Goal: Task Accomplishment & Management: Complete application form

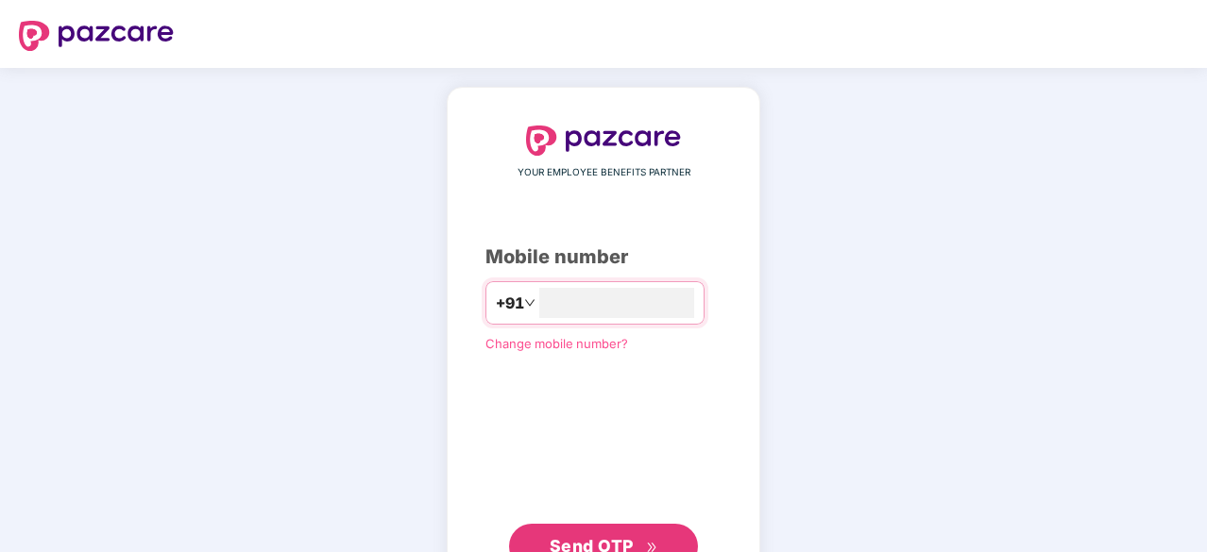
type input "**********"
click at [605, 526] on span "Send OTP" at bounding box center [592, 544] width 84 height 20
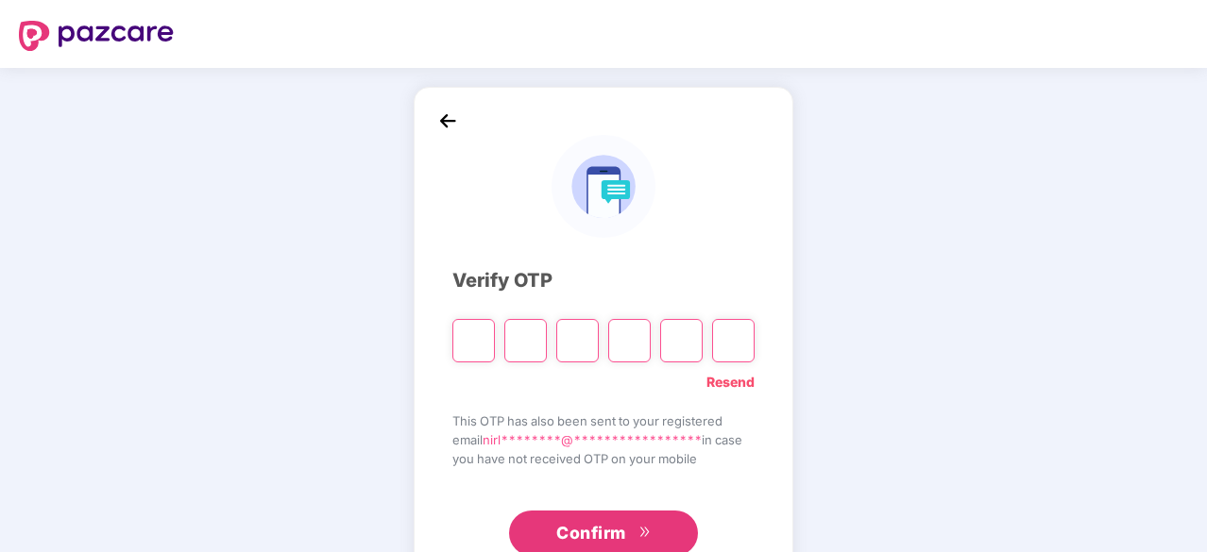
type input "*"
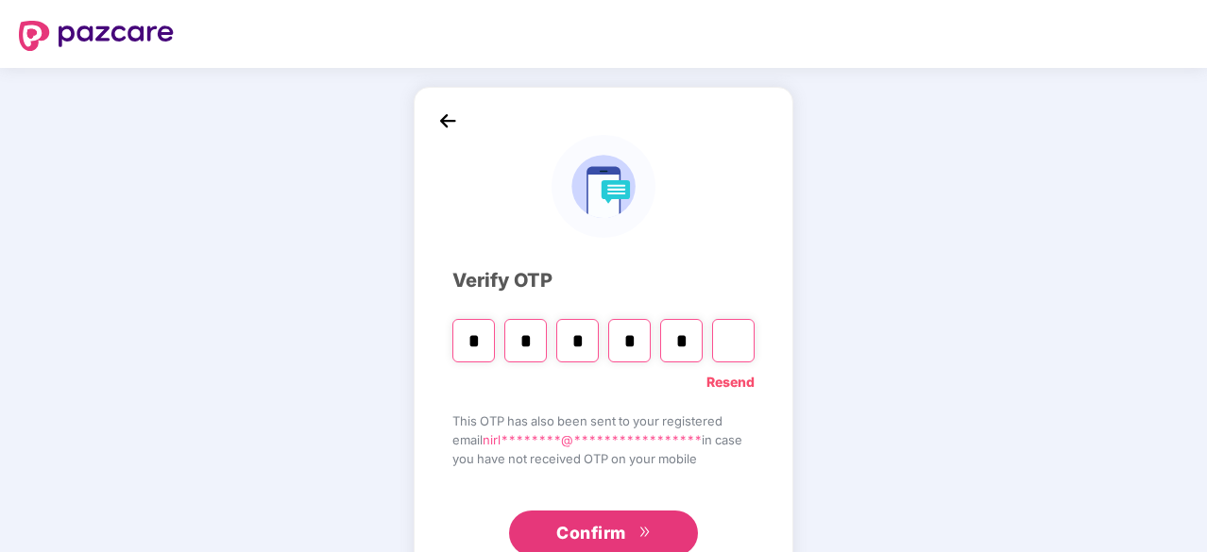
type input "*"
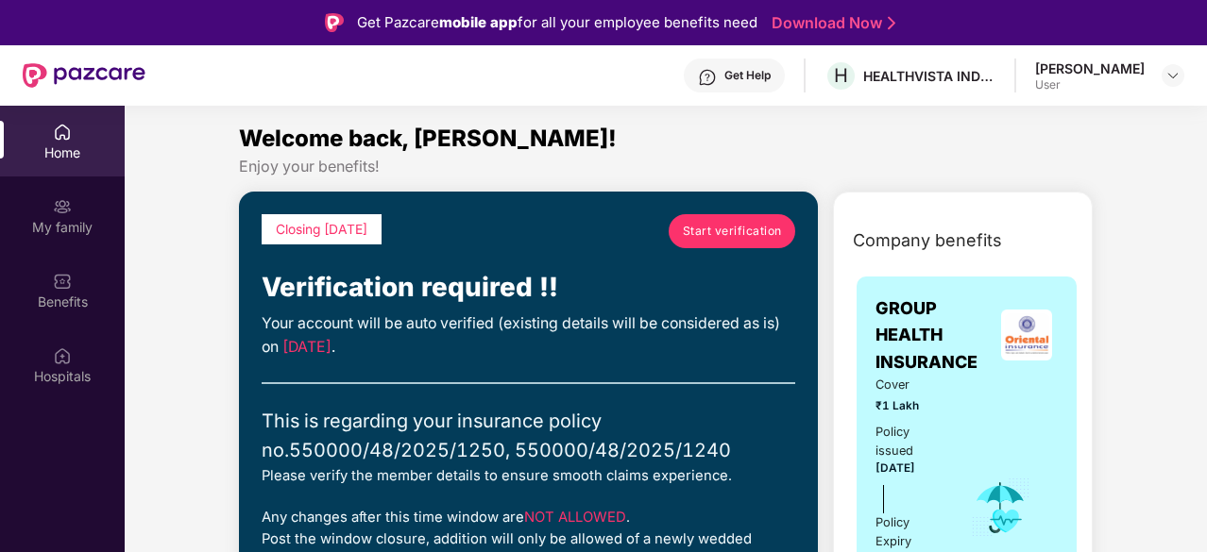
click at [721, 233] on span "Start verification" at bounding box center [732, 231] width 99 height 18
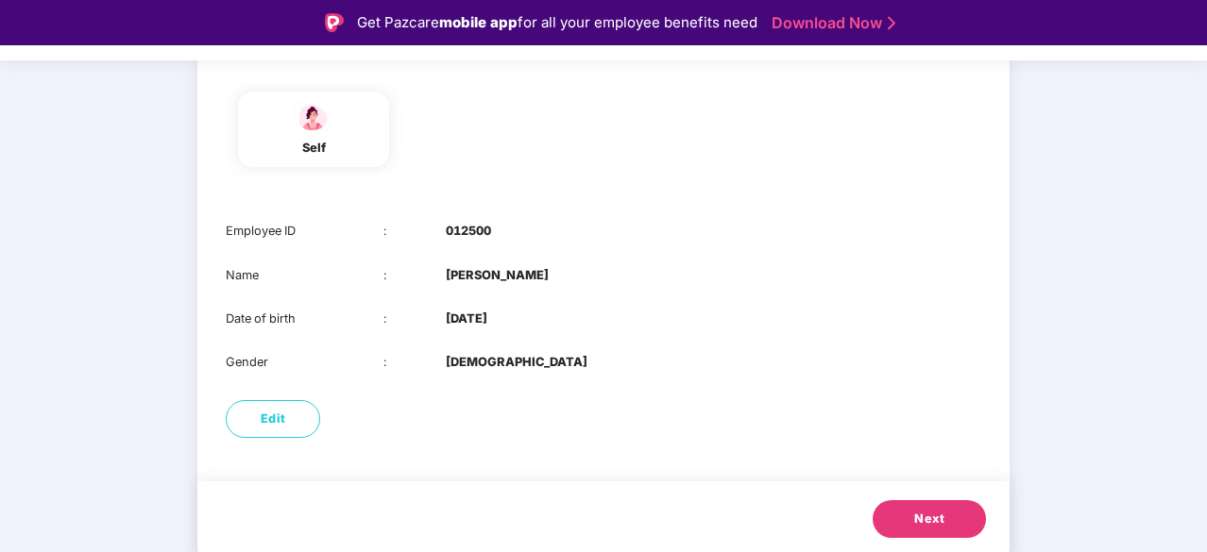
scroll to position [192, 0]
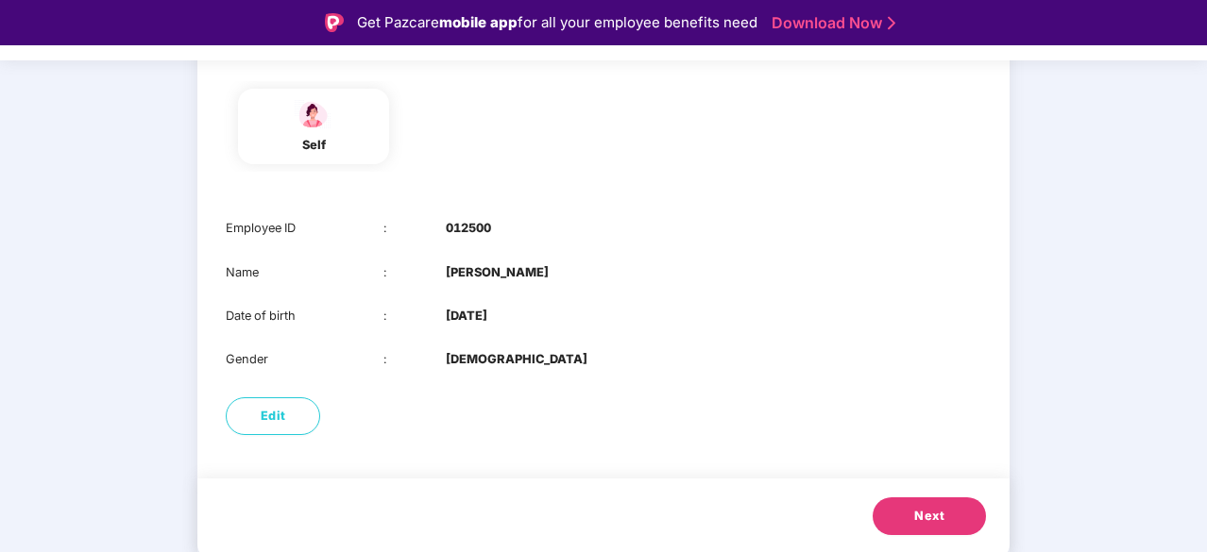
click at [913, 503] on button "Next" at bounding box center [929, 517] width 113 height 38
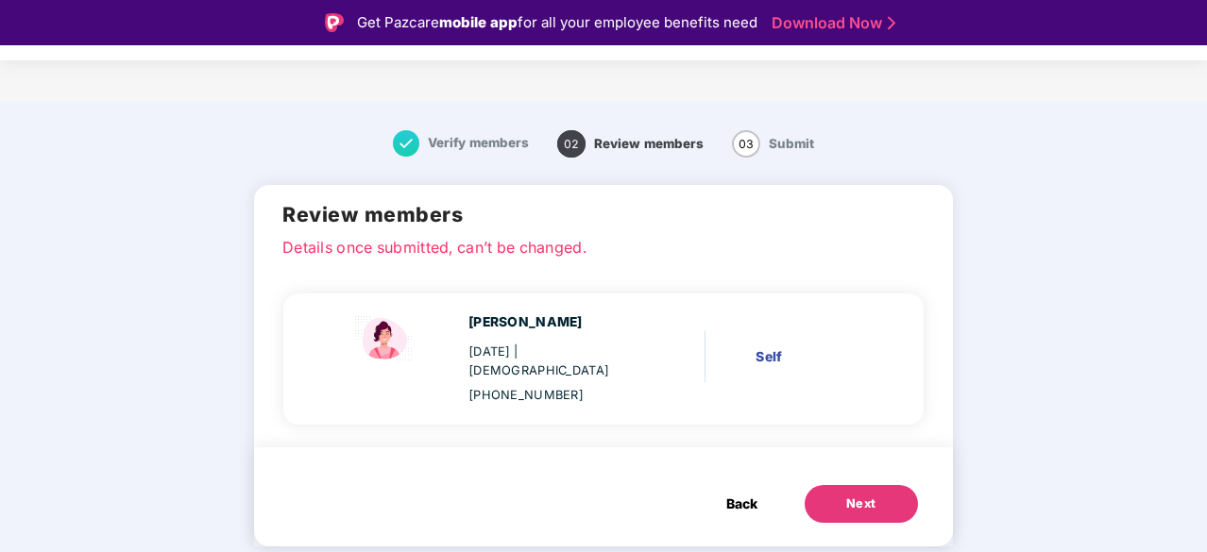
scroll to position [0, 0]
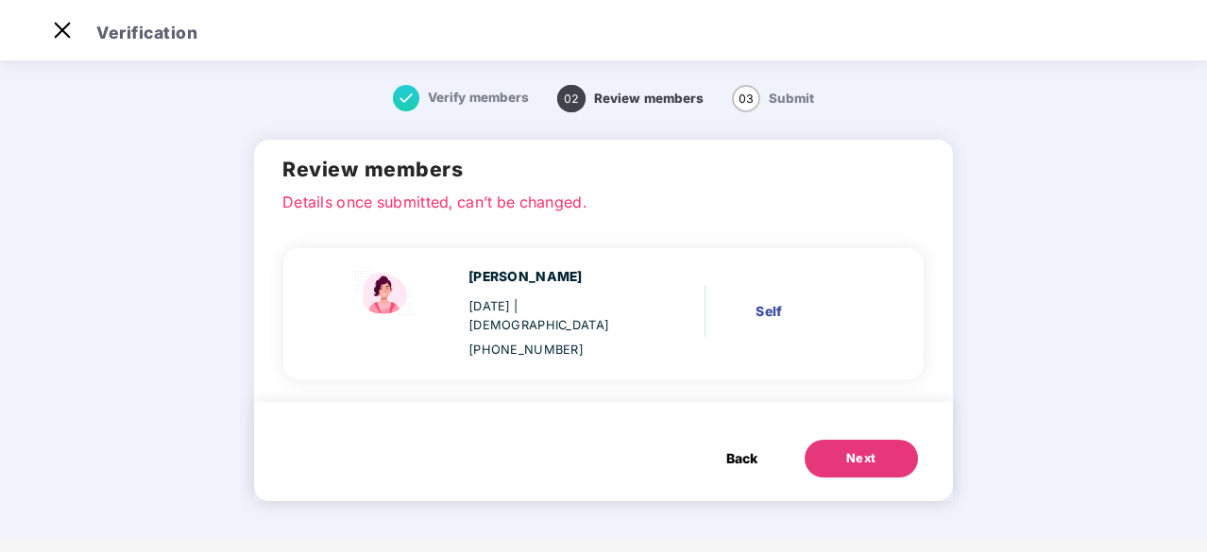
click at [866, 450] on div "Next" at bounding box center [861, 459] width 30 height 19
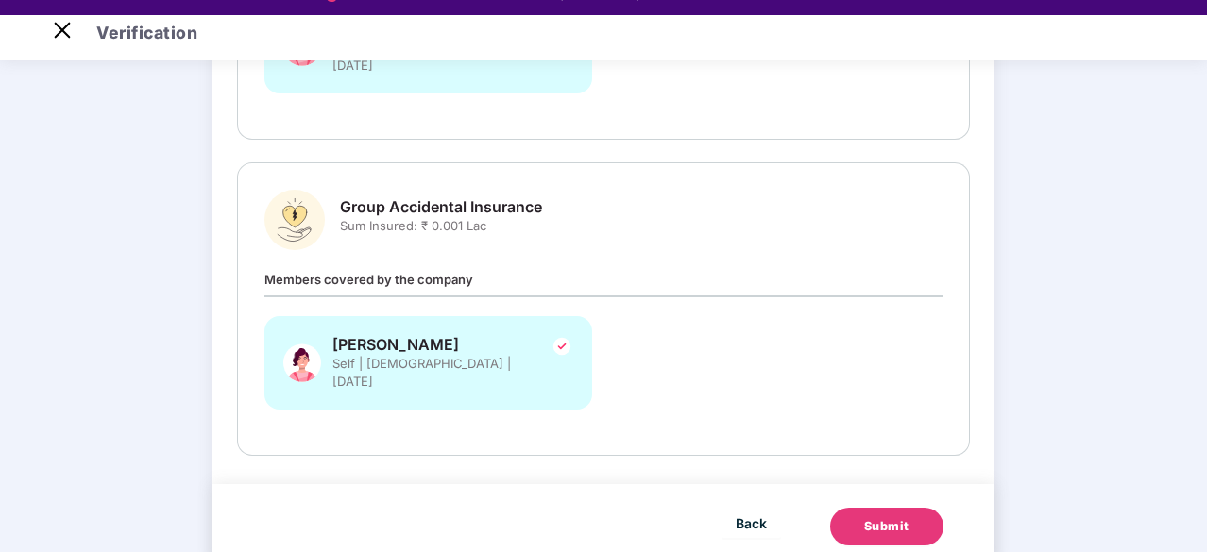
scroll to position [45, 0]
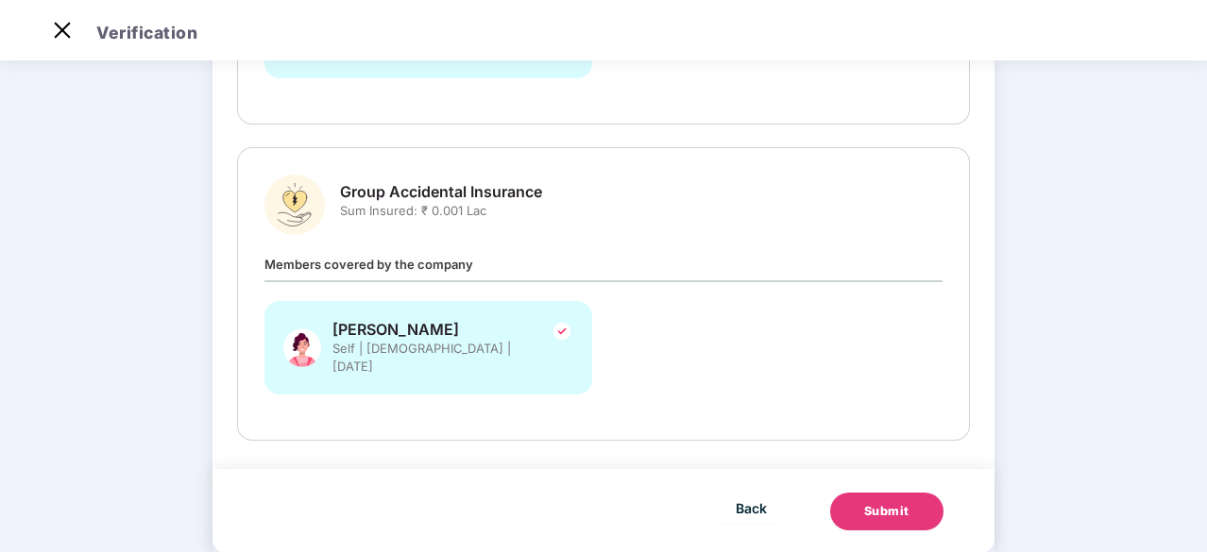
click at [891, 502] on div "Submit" at bounding box center [886, 511] width 45 height 19
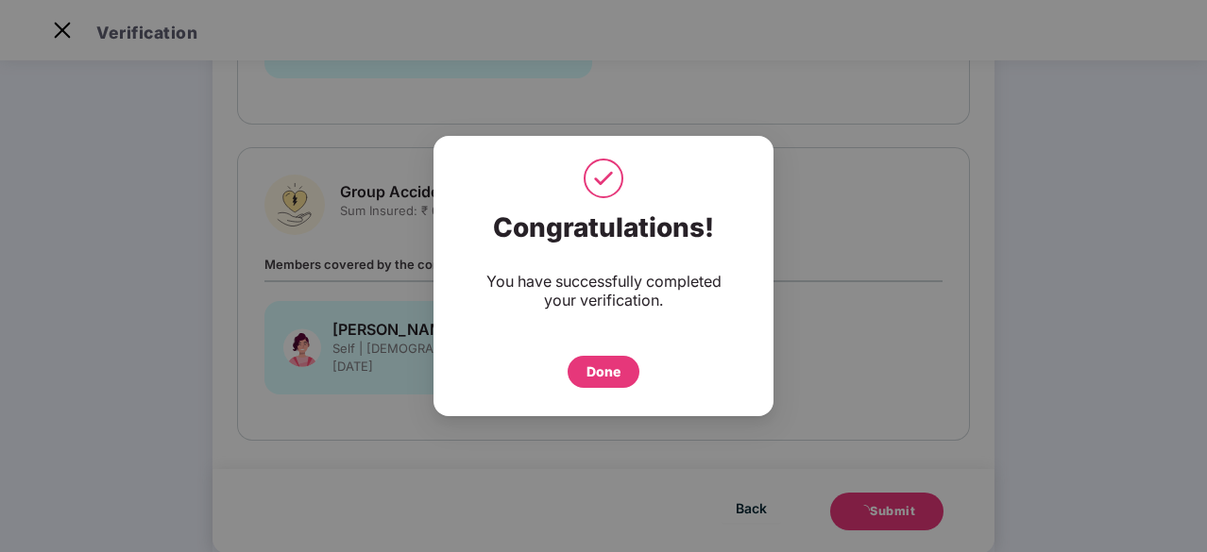
click at [602, 374] on div "Done" at bounding box center [603, 372] width 34 height 21
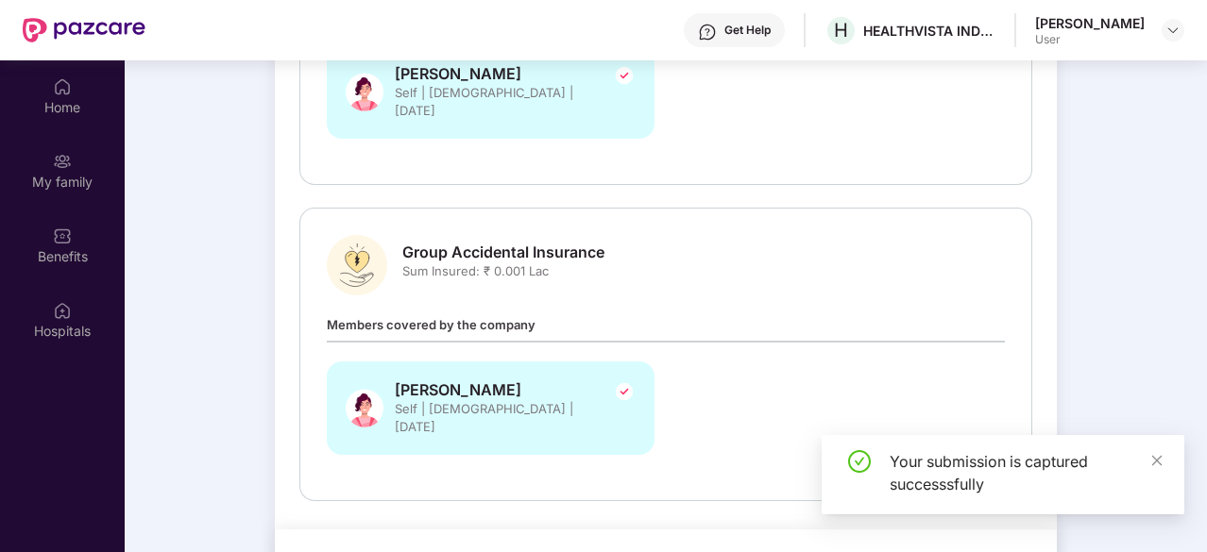
scroll to position [106, 0]
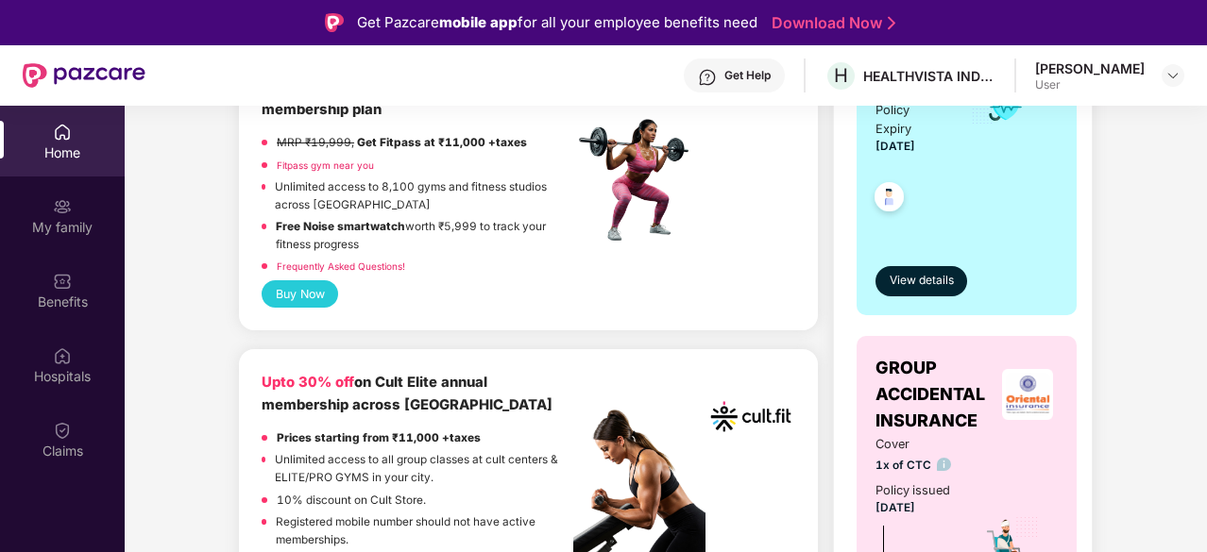
scroll to position [567, 0]
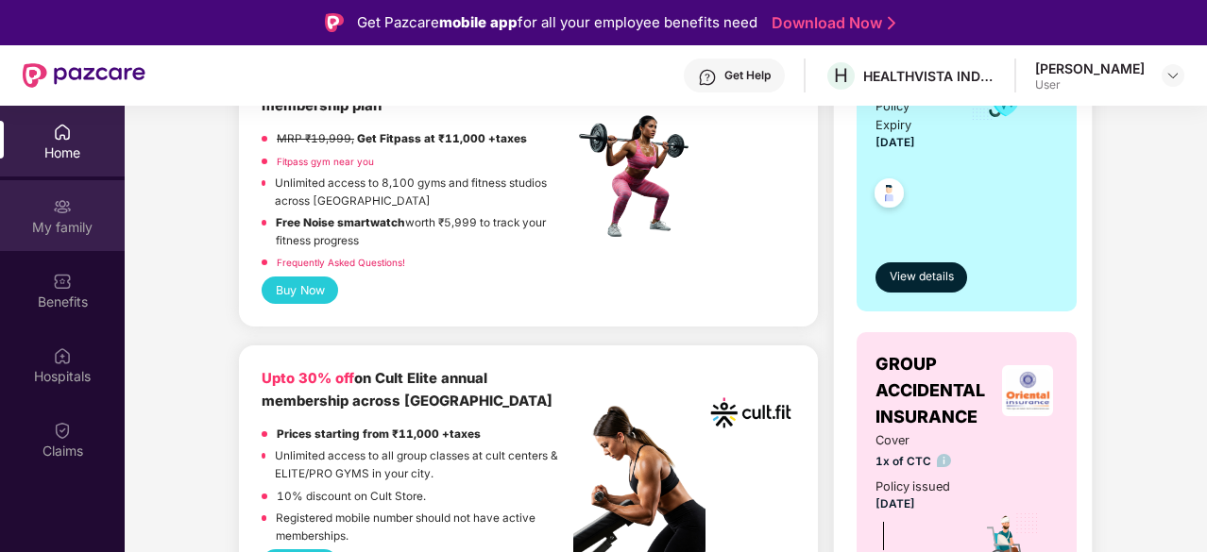
click at [63, 211] on img at bounding box center [62, 206] width 19 height 19
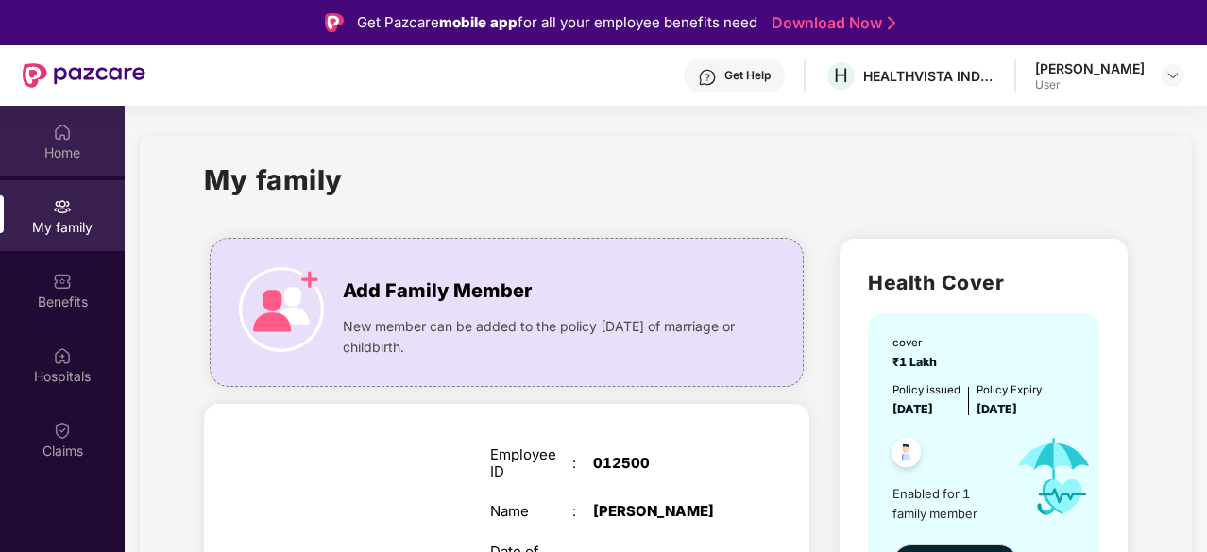
click at [73, 140] on div "Home" at bounding box center [62, 141] width 125 height 71
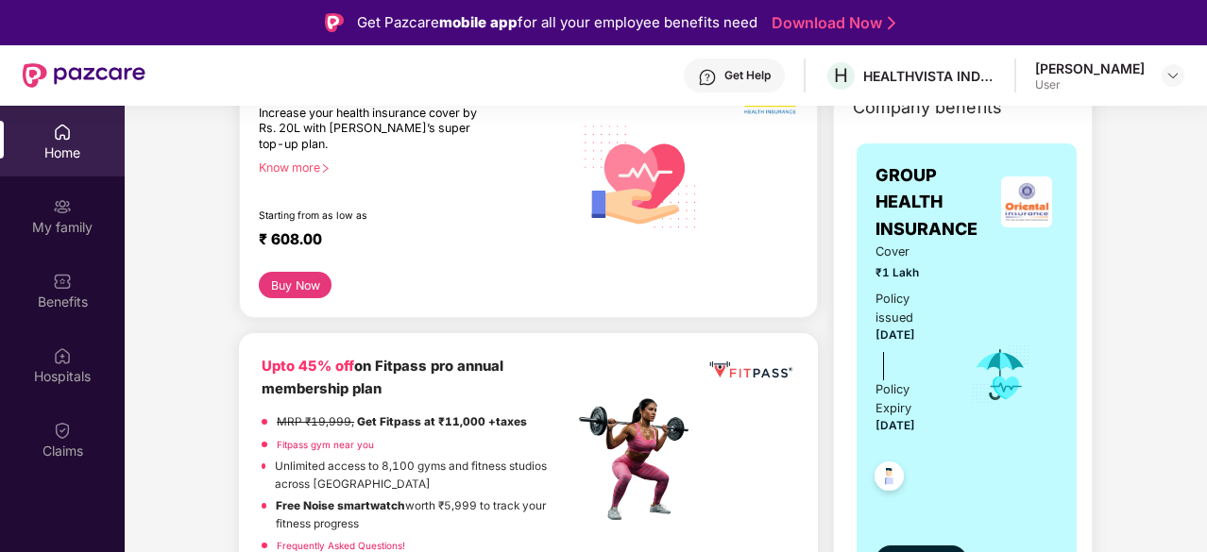
scroll to position [189, 0]
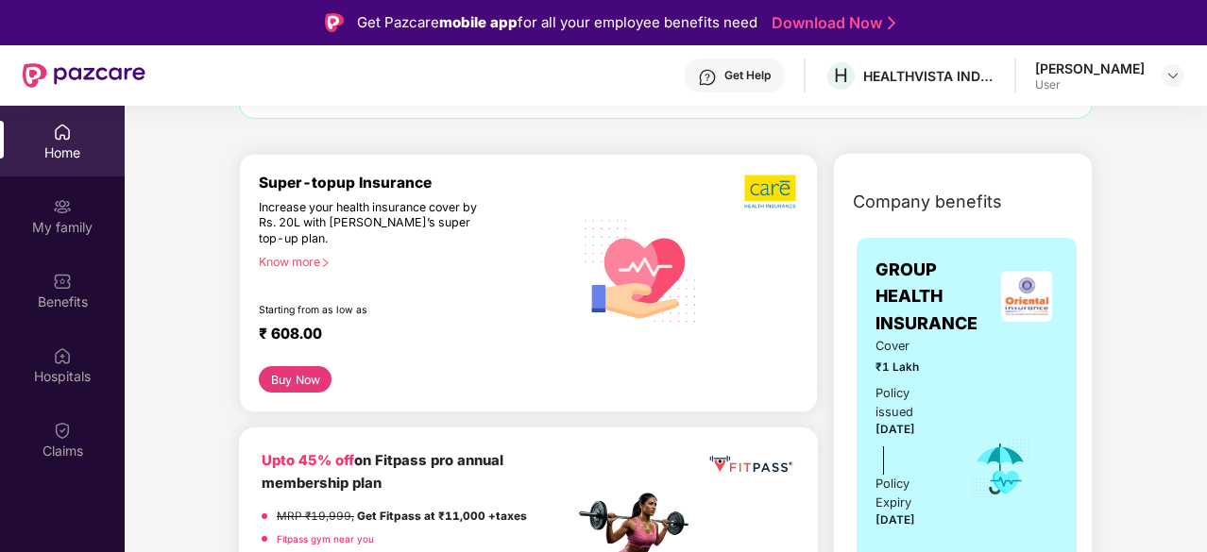
click at [285, 378] on button "Buy Now" at bounding box center [295, 379] width 73 height 26
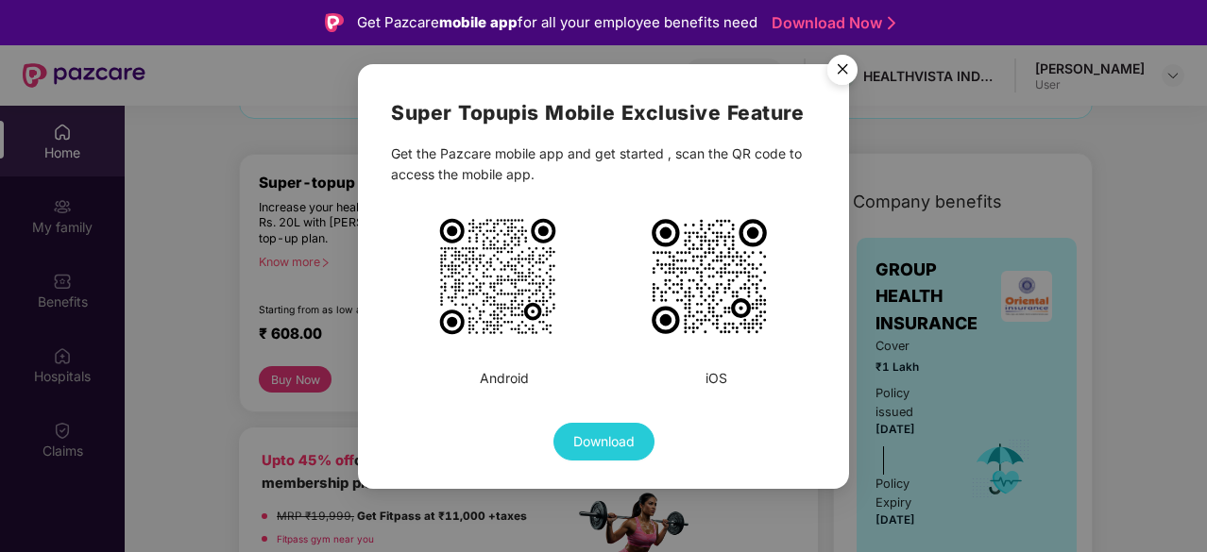
click at [850, 76] on img "Close" at bounding box center [842, 72] width 53 height 53
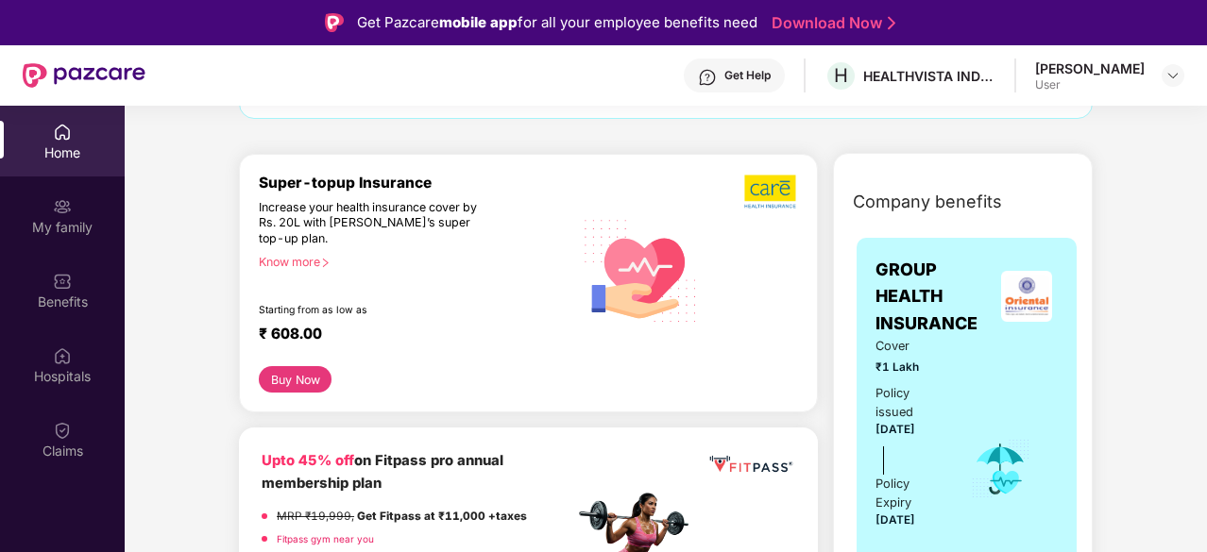
click at [293, 263] on div "Know more" at bounding box center [410, 261] width 303 height 13
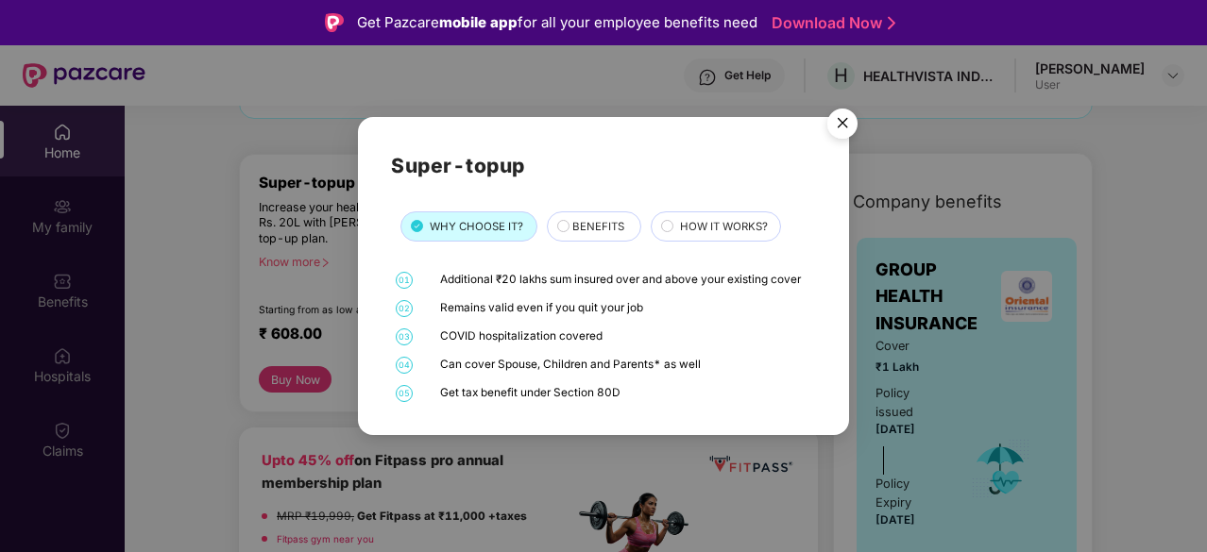
scroll to position [94, 0]
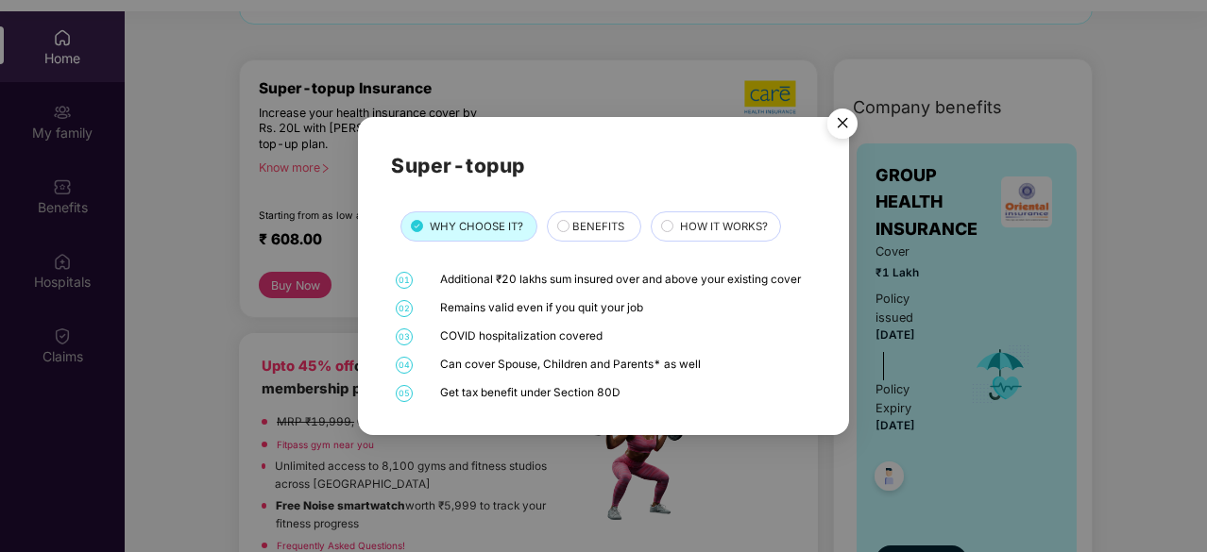
click at [564, 223] on div "BENEFITS" at bounding box center [597, 228] width 68 height 20
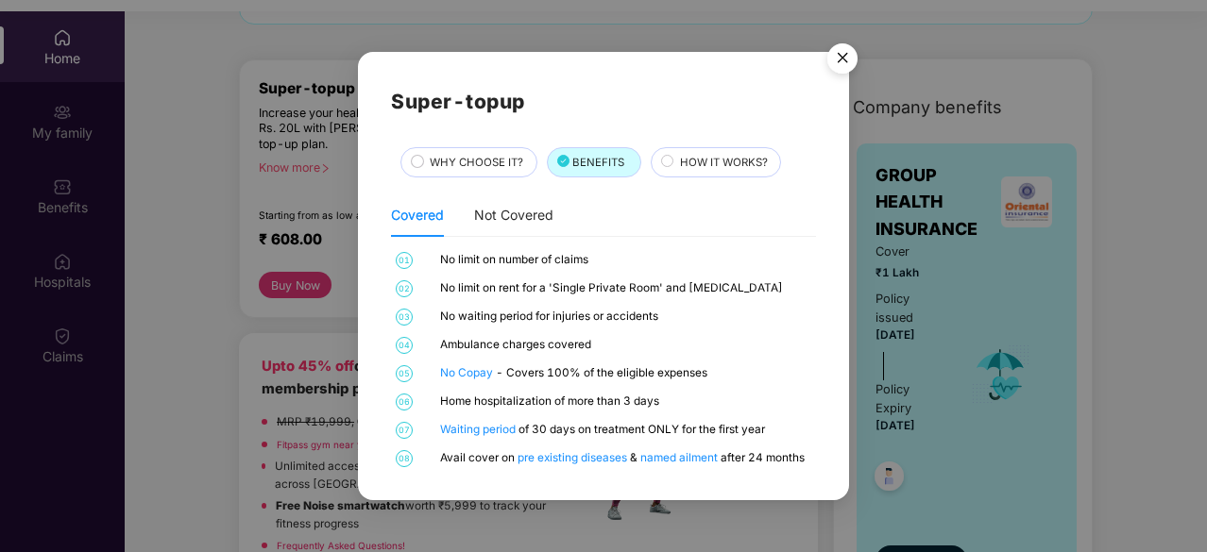
click at [703, 156] on span "HOW IT WORKS?" at bounding box center [724, 162] width 88 height 17
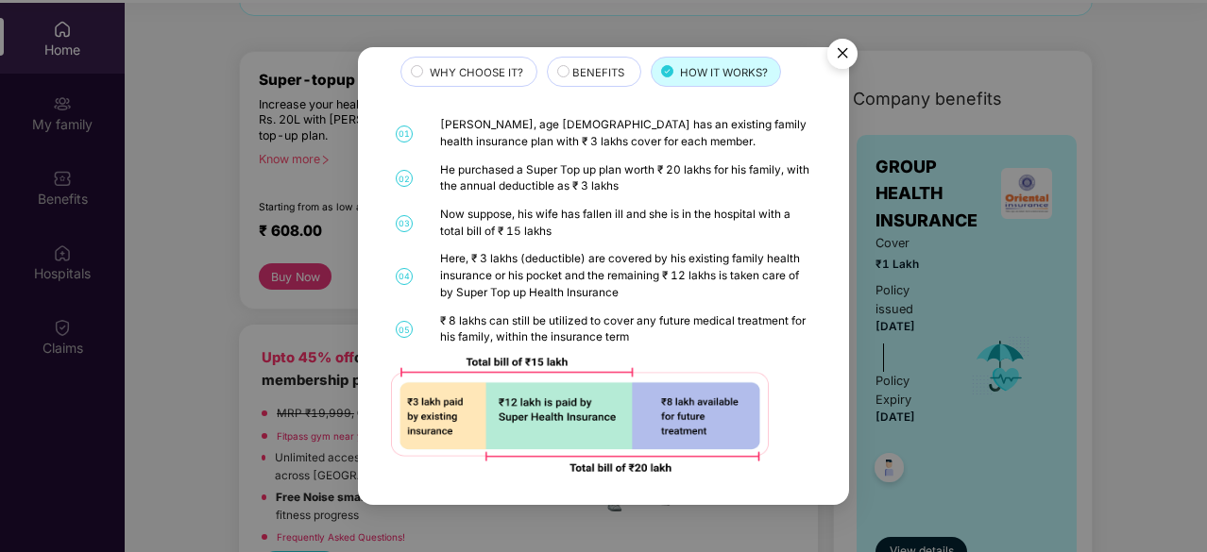
scroll to position [106, 0]
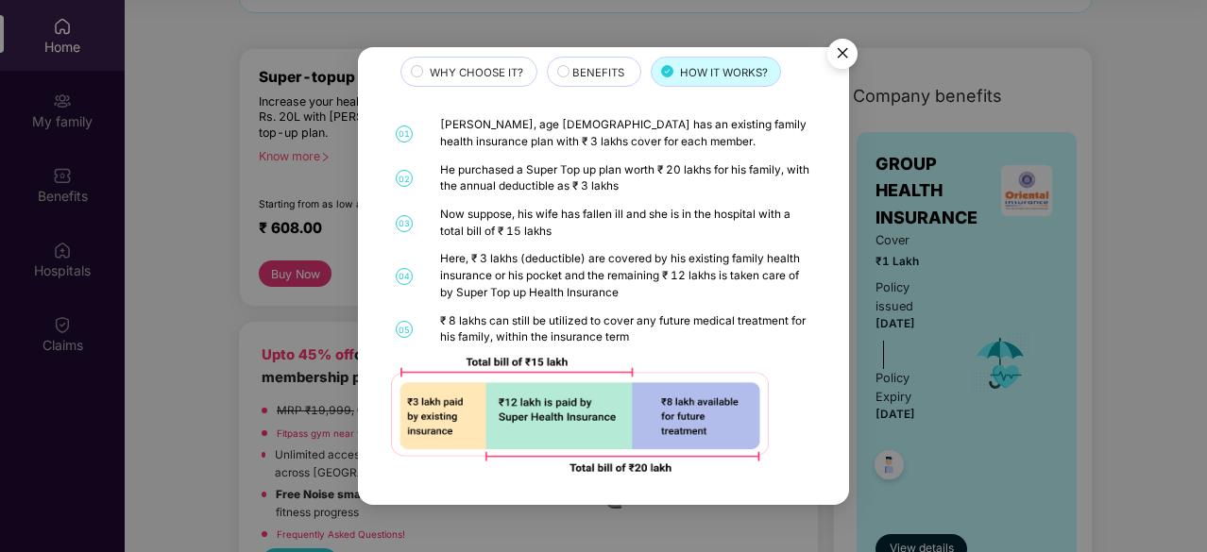
click at [835, 54] on img "Close" at bounding box center [842, 56] width 53 height 53
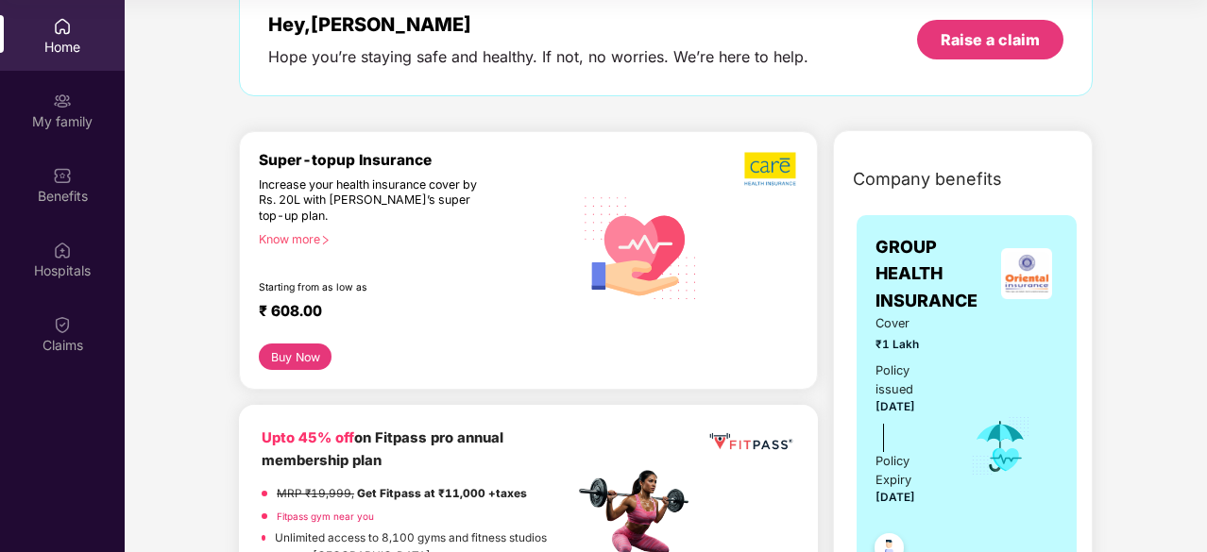
scroll to position [0, 0]
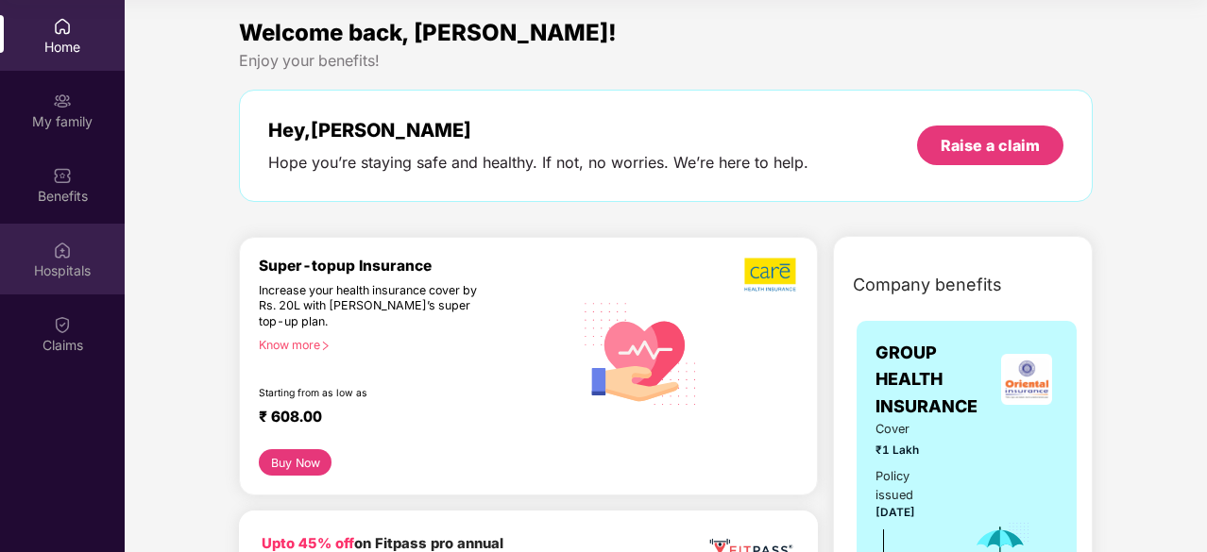
click at [99, 253] on div "Hospitals" at bounding box center [62, 259] width 125 height 71
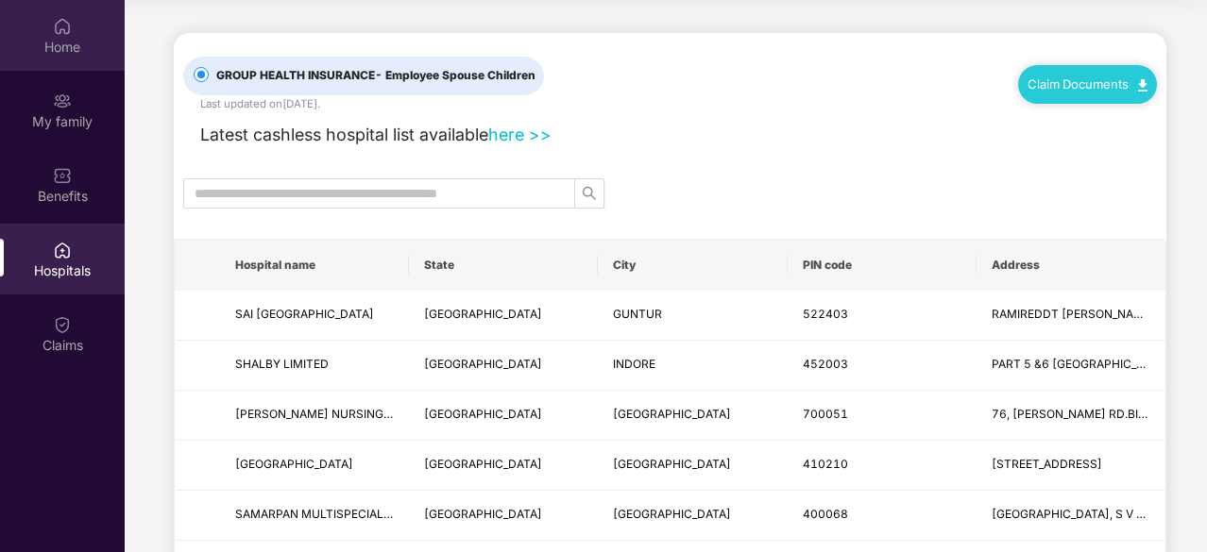
click at [48, 38] on div "Home" at bounding box center [62, 47] width 125 height 19
